Goal: Task Accomplishment & Management: Use online tool/utility

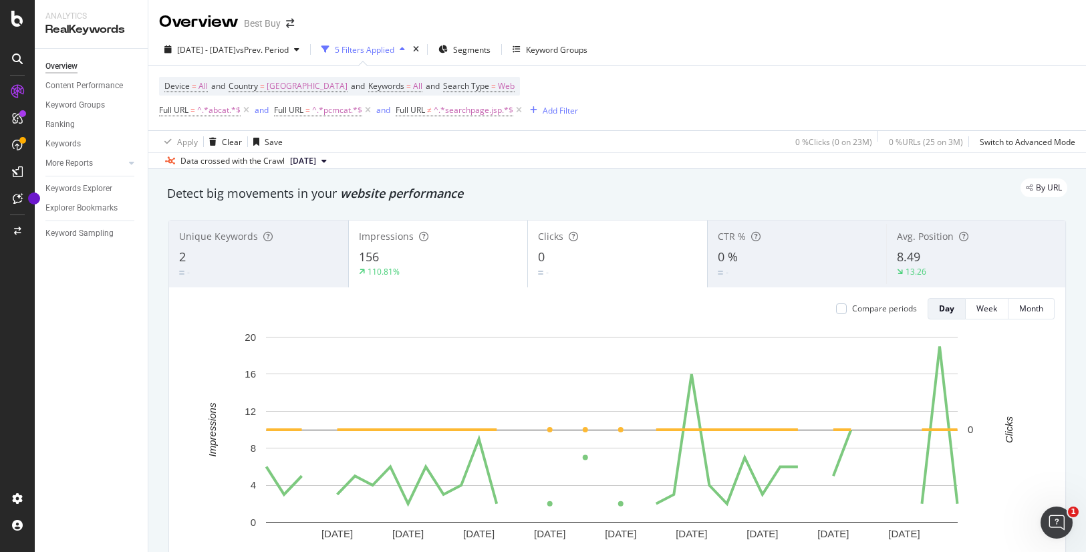
click at [720, 86] on div "Device = All and Country = [GEOGRAPHIC_DATA] and Keywords = All and Search Type…" at bounding box center [617, 98] width 917 height 64
click at [267, 110] on div "and" at bounding box center [262, 109] width 14 height 11
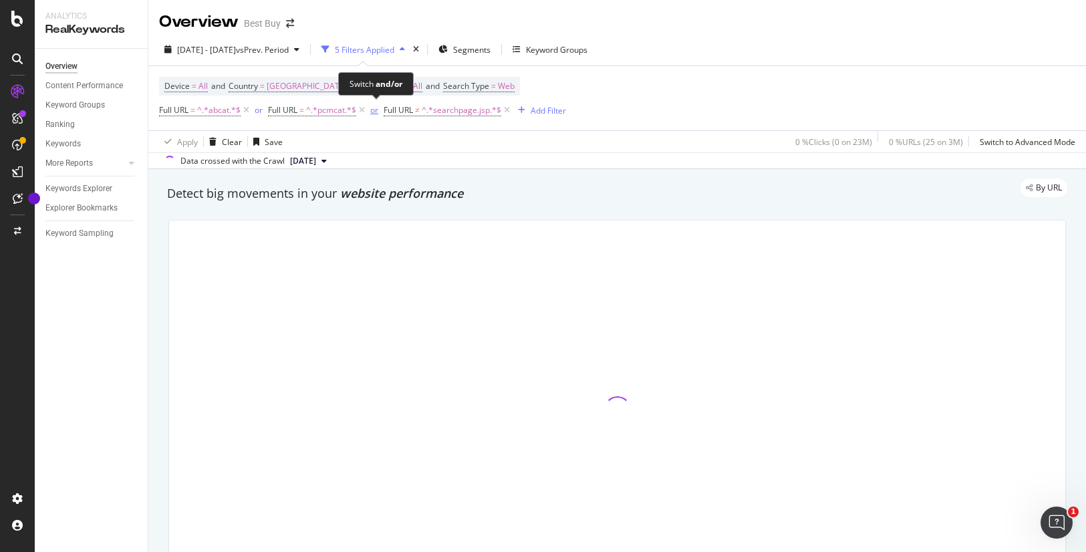
click at [375, 112] on div "or" at bounding box center [374, 109] width 8 height 11
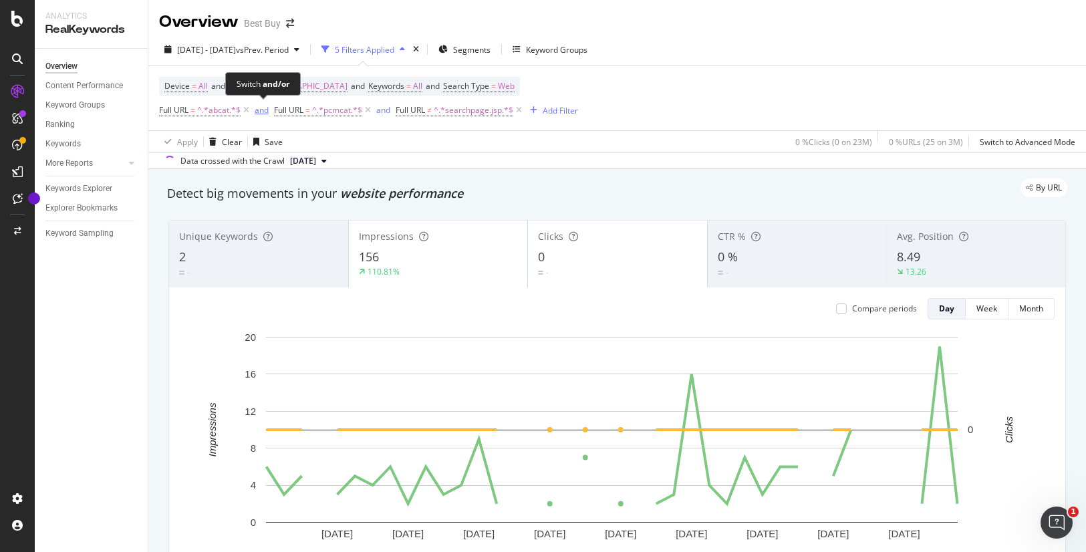
click at [258, 110] on div "and" at bounding box center [262, 109] width 14 height 11
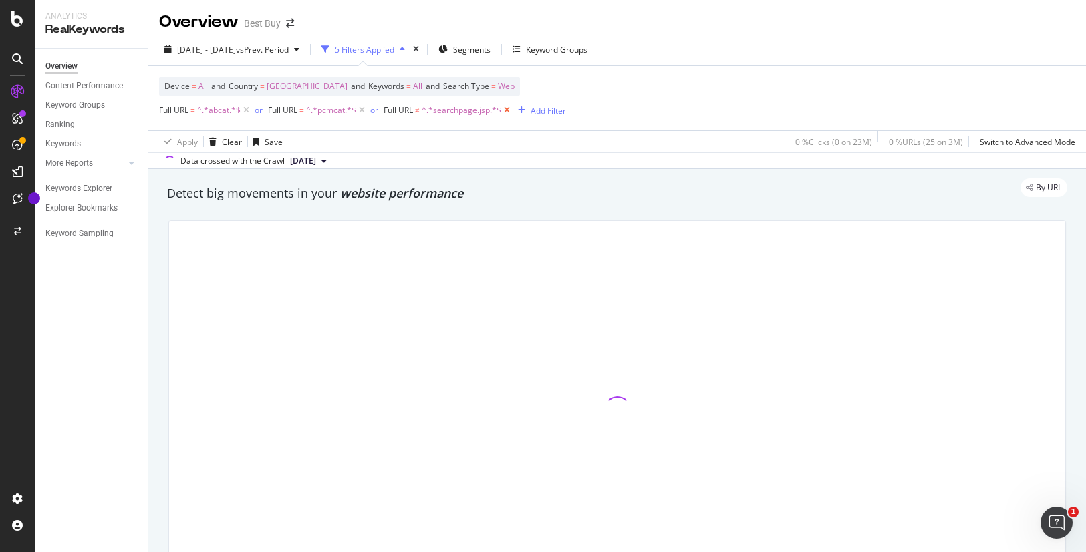
click at [508, 111] on icon at bounding box center [506, 110] width 11 height 13
click at [414, 108] on div "Add Filter" at bounding box center [403, 110] width 35 height 11
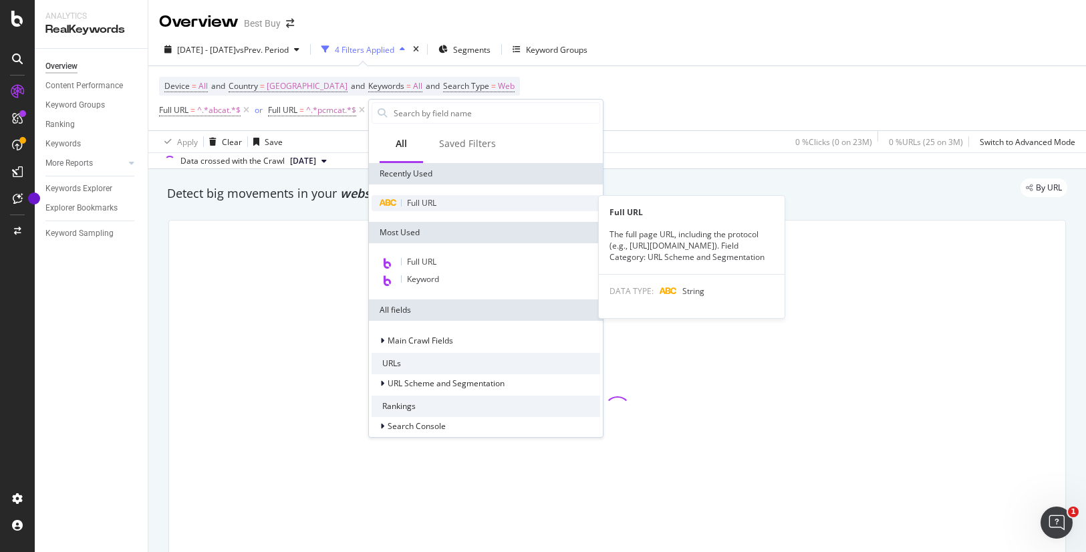
click at [423, 204] on span "Full URL" at bounding box center [421, 202] width 29 height 11
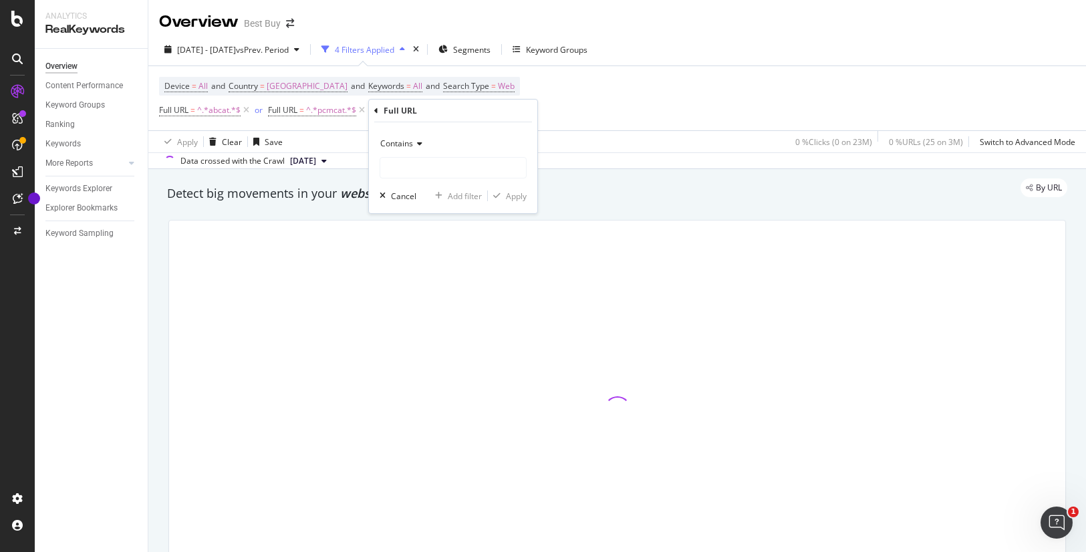
click at [414, 140] on icon at bounding box center [417, 144] width 9 height 8
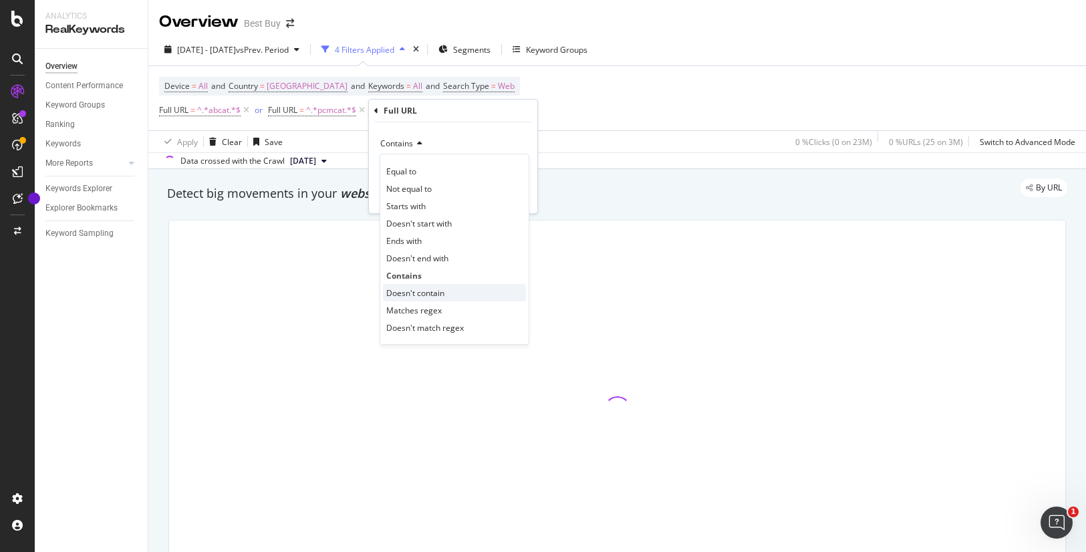
click at [421, 291] on span "Doesn't contain" at bounding box center [415, 292] width 58 height 11
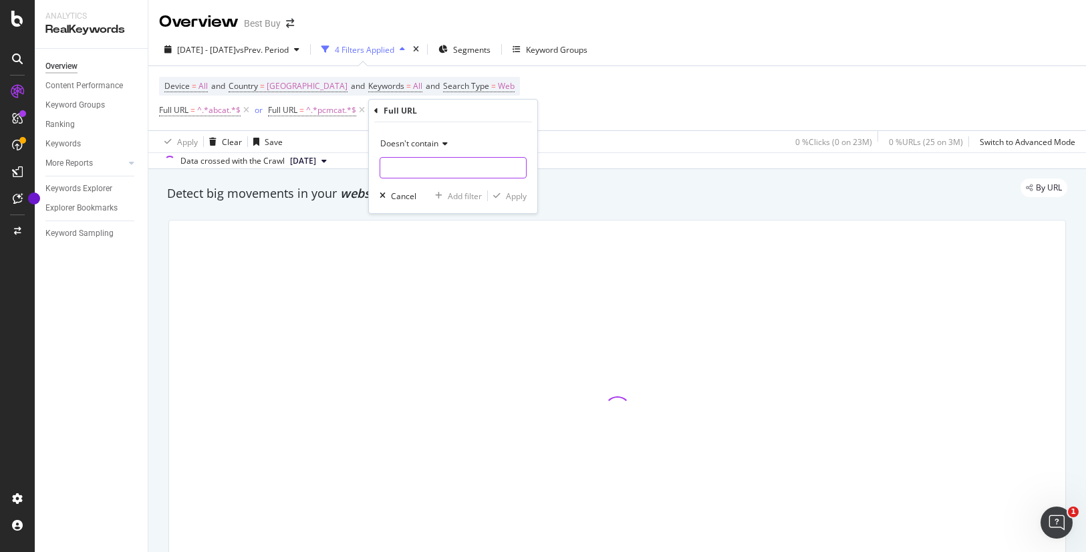
click at [434, 169] on input "text" at bounding box center [453, 167] width 146 height 21
type input "_"
type input "searchpage.jsp"
click at [517, 197] on div "Apply" at bounding box center [516, 196] width 21 height 11
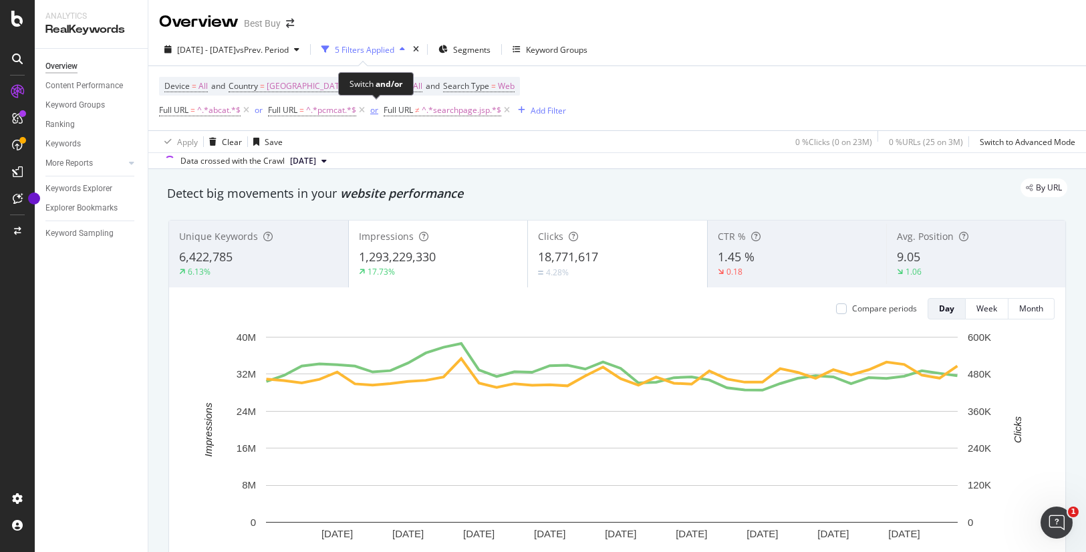
click at [376, 110] on div "or" at bounding box center [374, 109] width 8 height 11
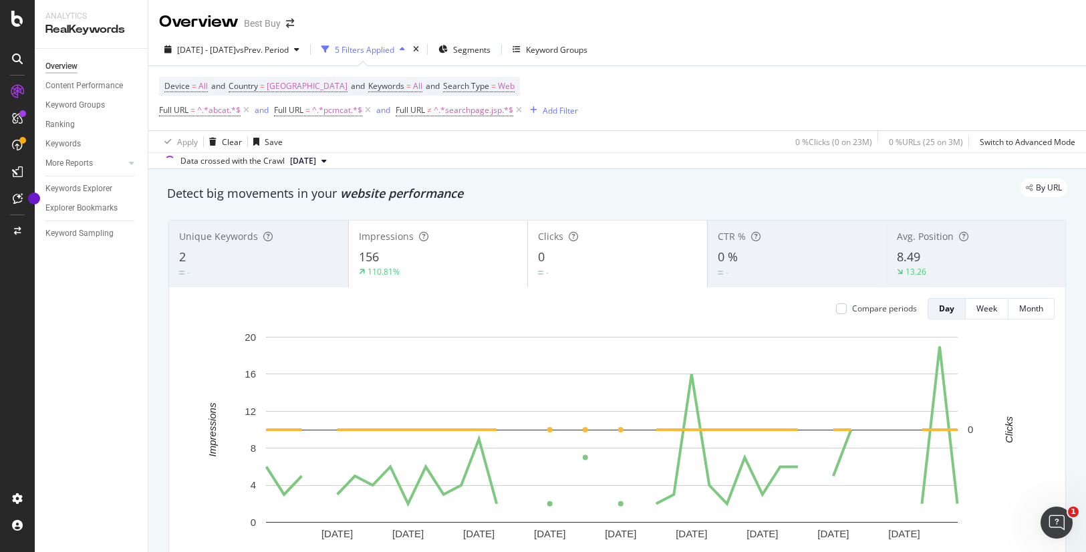
click at [519, 108] on icon at bounding box center [518, 110] width 11 height 13
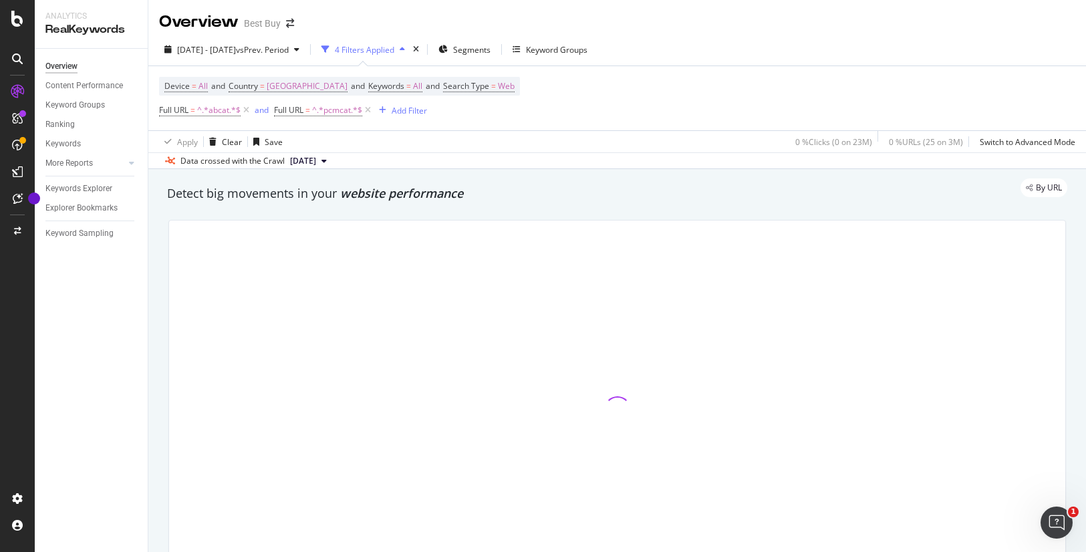
click at [520, 110] on div "Device = All and Country = [GEOGRAPHIC_DATA] and Keywords = All and Search Type…" at bounding box center [339, 98] width 361 height 43
click at [887, 68] on div "Device = All and Country = [GEOGRAPHIC_DATA] and Keywords = All and Search Type…" at bounding box center [617, 98] width 917 height 64
